Goal: Navigation & Orientation: Find specific page/section

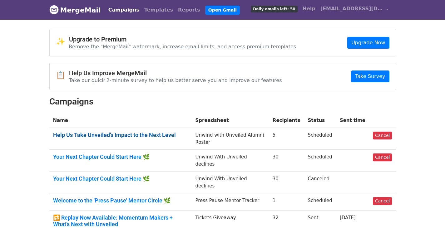
click at [98, 135] on link "Help Us Take Unveiled’s Impact to the Next Level" at bounding box center [120, 135] width 135 height 7
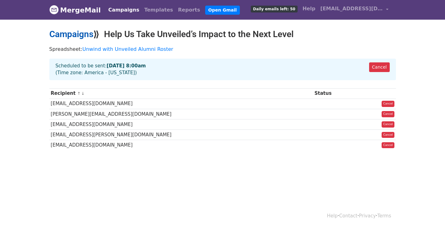
click at [78, 37] on link "Campaigns" at bounding box center [71, 34] width 44 height 10
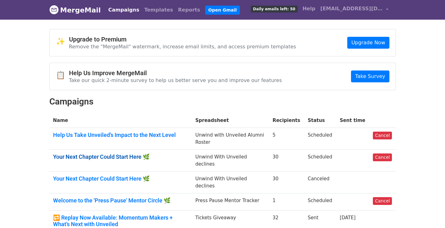
click at [79, 156] on link "Your Next Chapter Could Start Here 🌿" at bounding box center [120, 157] width 135 height 7
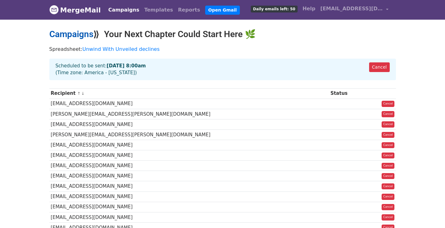
click at [85, 38] on link "Campaigns" at bounding box center [71, 34] width 44 height 10
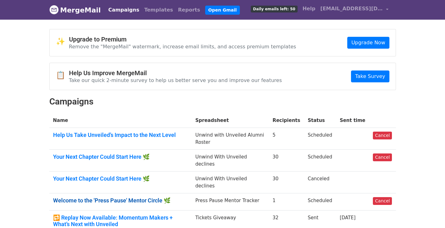
click at [98, 197] on link "Welcome to the 'Press Pause' Mentor Circle 🌿" at bounding box center [120, 200] width 135 height 7
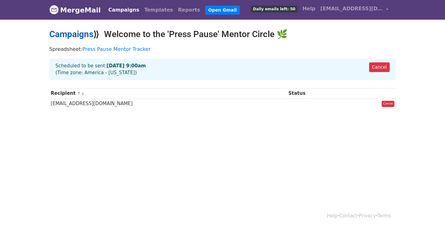
click at [73, 35] on link "Campaigns" at bounding box center [71, 34] width 44 height 10
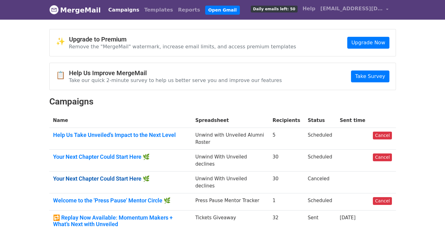
click at [89, 176] on link "Your Next Chapter Could Start Here 🌿" at bounding box center [120, 179] width 135 height 7
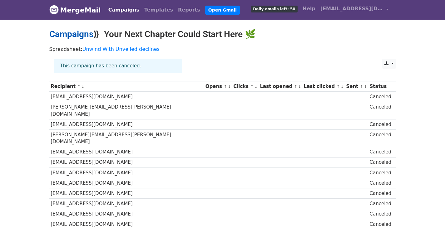
click at [60, 29] on link "Campaigns" at bounding box center [71, 34] width 44 height 10
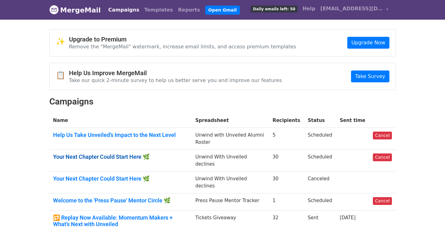
click at [75, 155] on link "Your Next Chapter Could Start Here 🌿" at bounding box center [120, 157] width 135 height 7
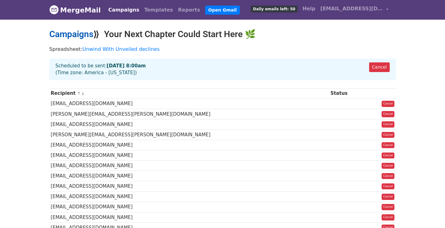
click at [80, 36] on link "Campaigns" at bounding box center [71, 34] width 44 height 10
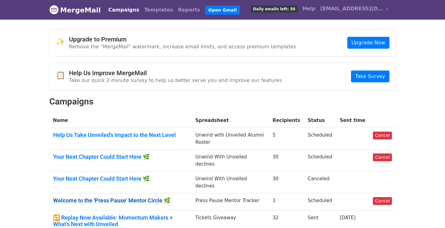
click at [89, 197] on link "Welcome to the 'Press Pause' Mentor Circle 🌿" at bounding box center [120, 200] width 135 height 7
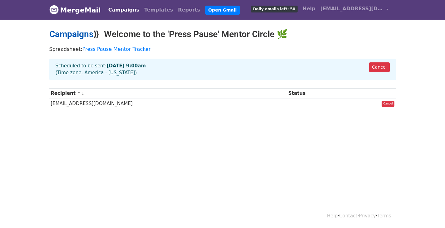
click at [82, 38] on link "Campaigns" at bounding box center [71, 34] width 44 height 10
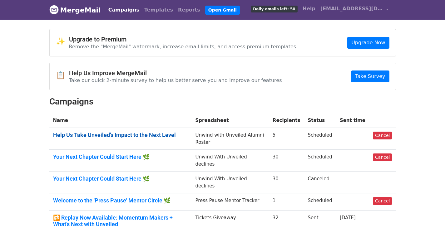
click at [96, 133] on link "Help Us Take Unveiled’s Impact to the Next Level" at bounding box center [120, 135] width 135 height 7
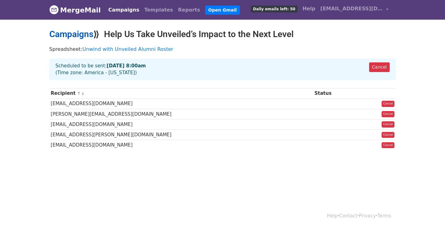
click at [76, 34] on link "Campaigns" at bounding box center [71, 34] width 44 height 10
